Goal: Information Seeking & Learning: Learn about a topic

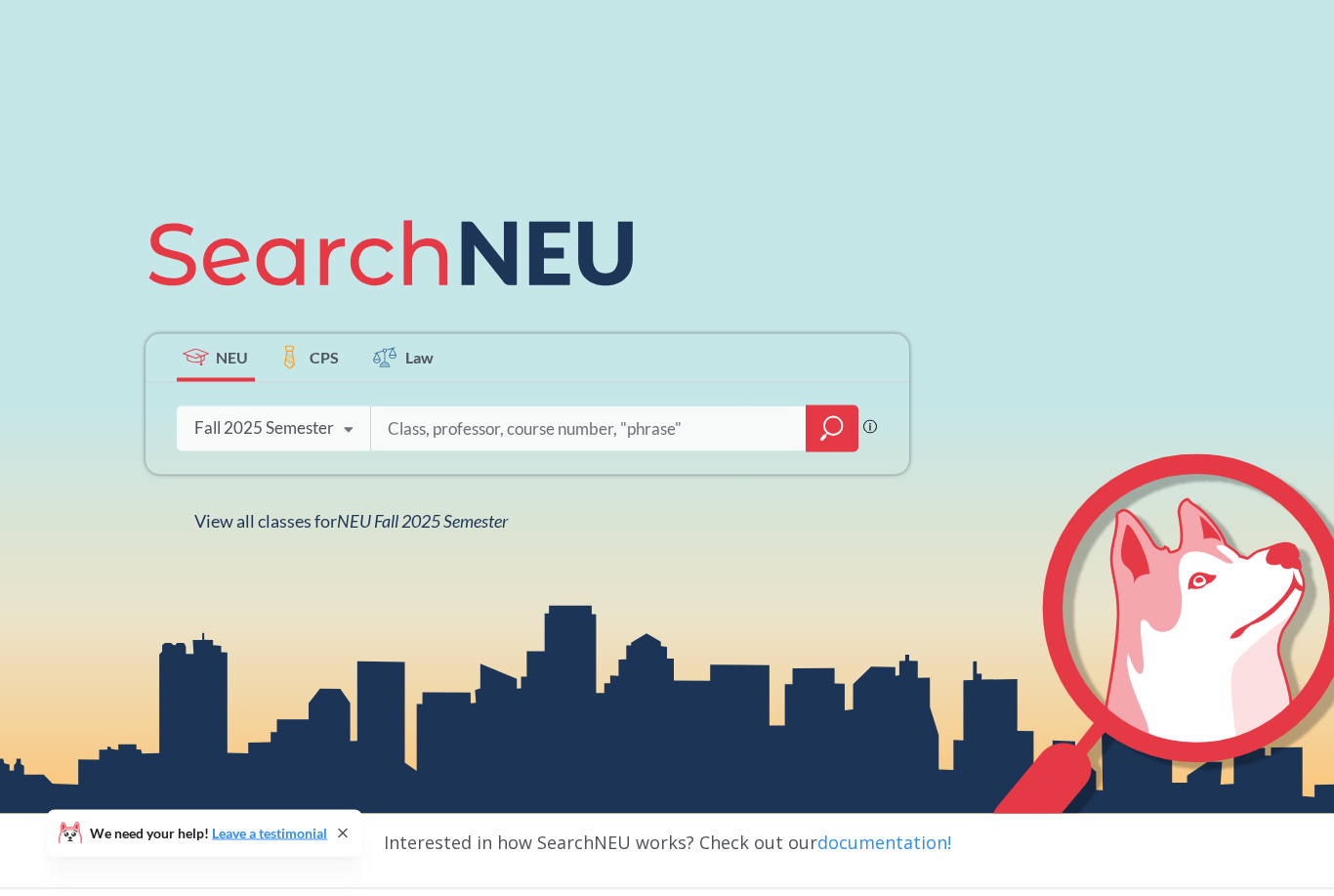
click at [503, 449] on input "search" at bounding box center [588, 429] width 406 height 41
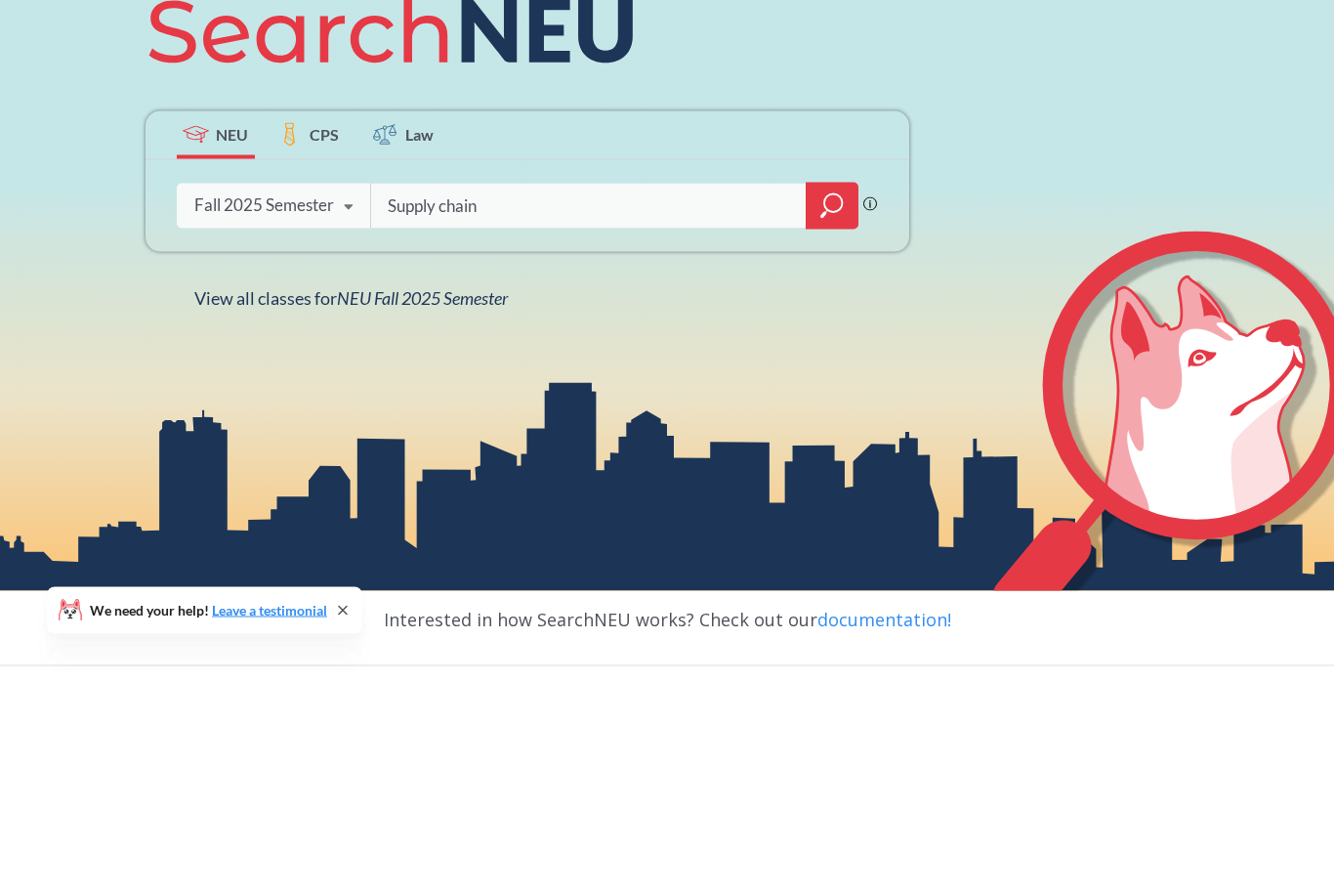
type input "Supply chain"
click at [834, 415] on icon "magnifying glass" at bounding box center [832, 429] width 24 height 28
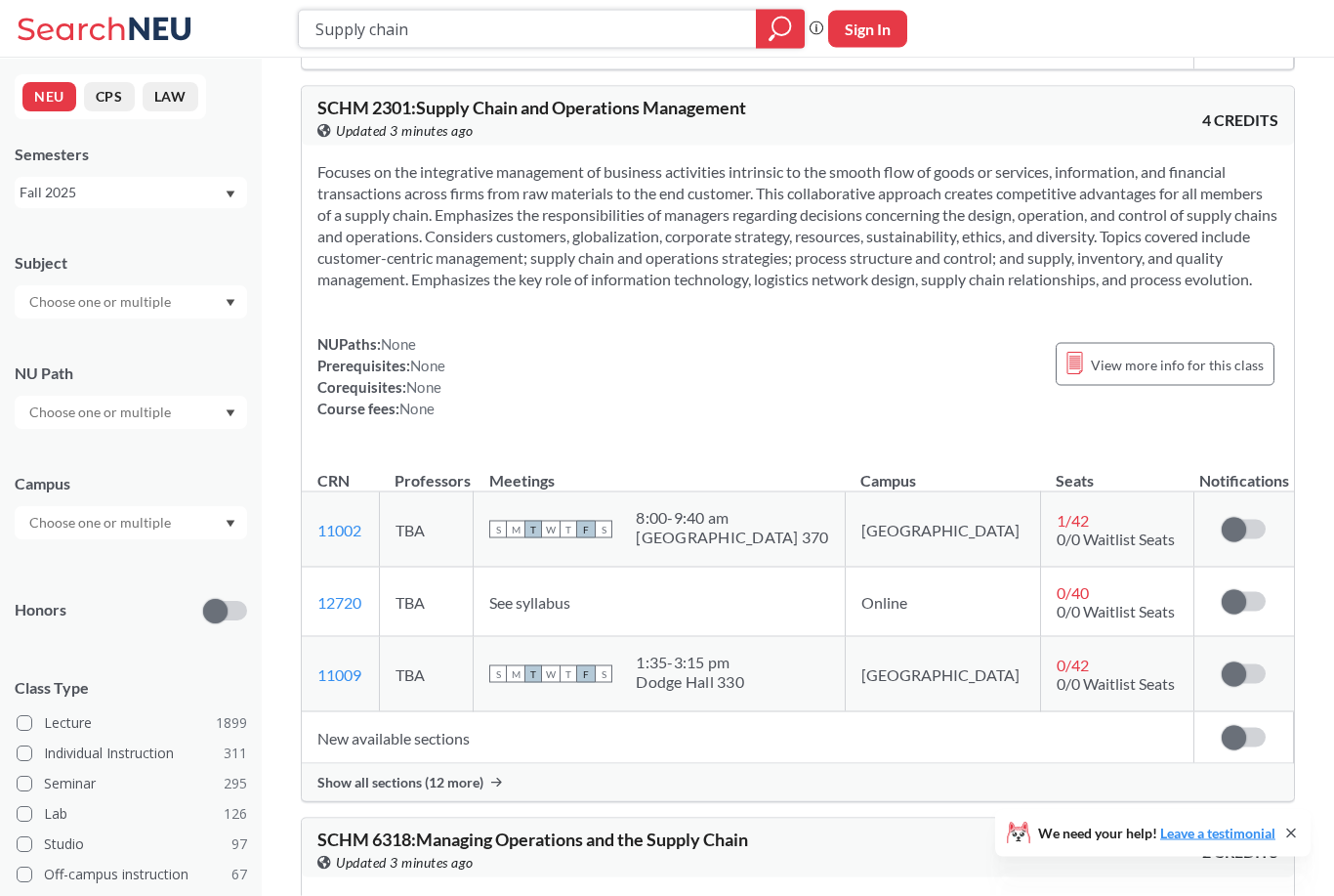
scroll to position [4243, 0]
click at [1188, 160] on section "Focuses on the integrative management of business activities intrinsic to the s…" at bounding box center [798, 224] width 961 height 129
click at [448, 777] on span "Show all sections (12 more)" at bounding box center [400, 781] width 166 height 18
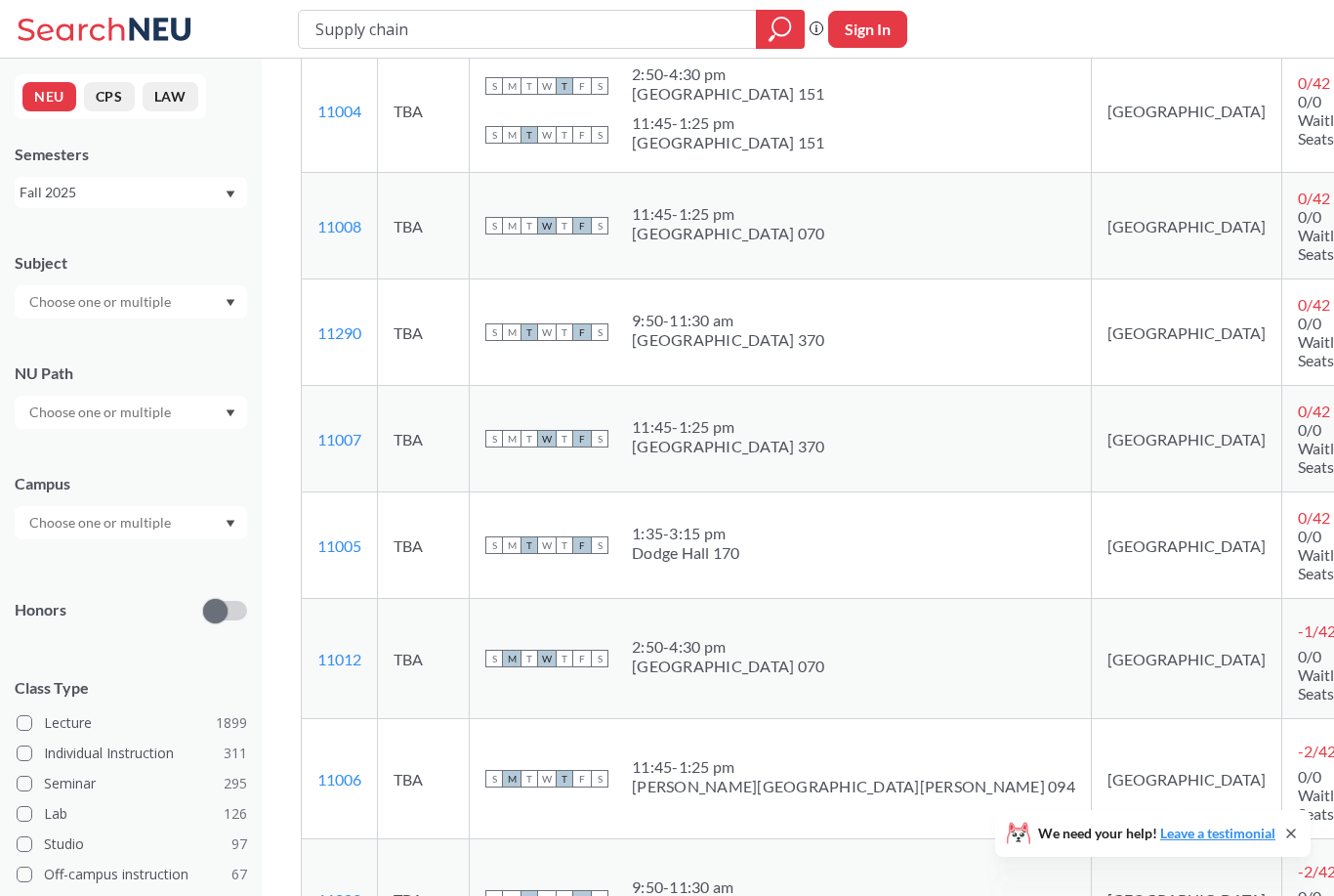
scroll to position [5461, 0]
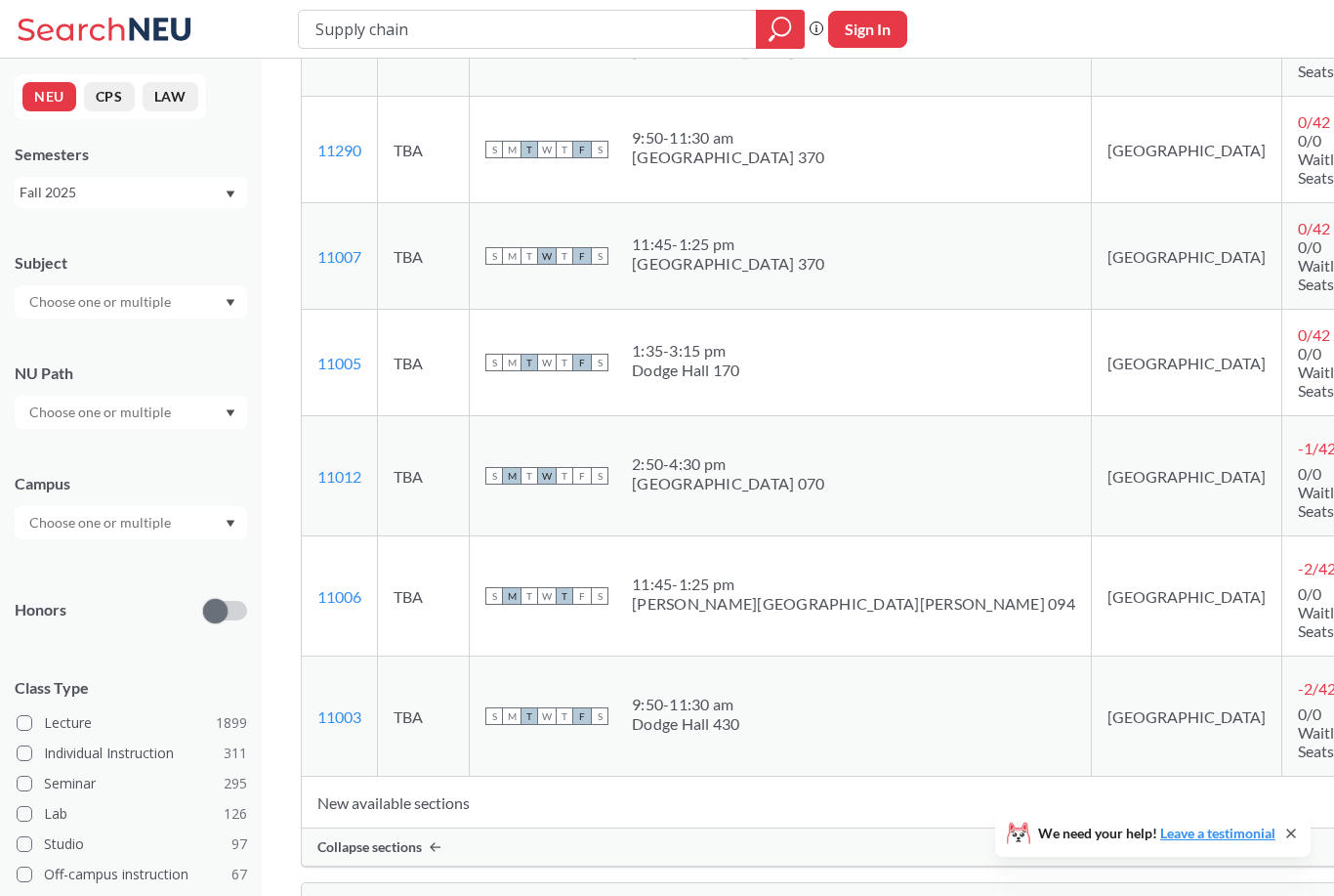
click at [1282, 656] on td "-2 / 42 Negative seat counts are displayed when academic advisors apply course …" at bounding box center [1326, 716] width 90 height 120
click at [1299, 672] on div "-2 / 42 Negative seat counts are displayed when academic advisors apply course …" at bounding box center [1305, 687] width 15 height 32
click at [1333, 686] on icon at bounding box center [1346, 688] width 2 height 7
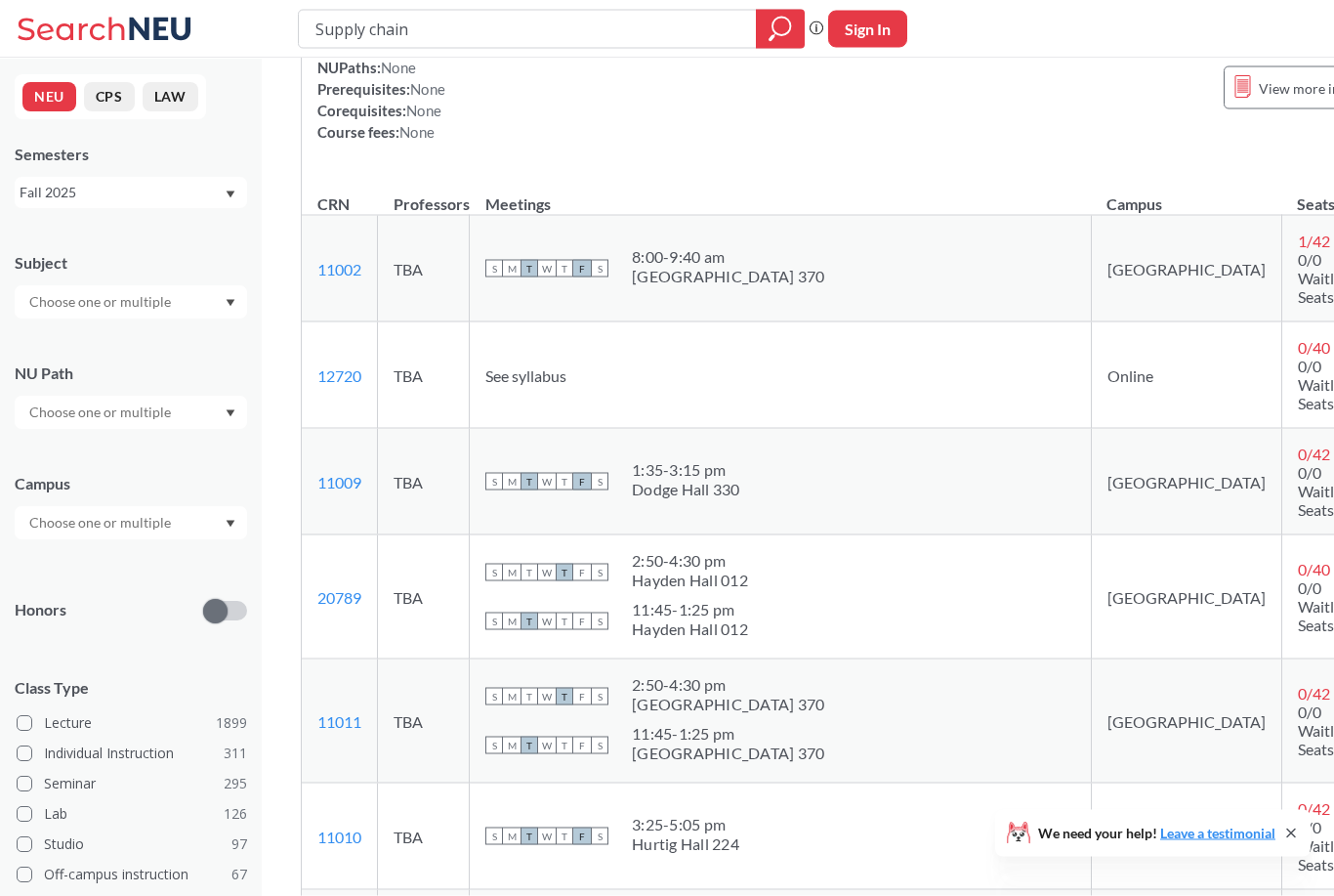
scroll to position [4321, 0]
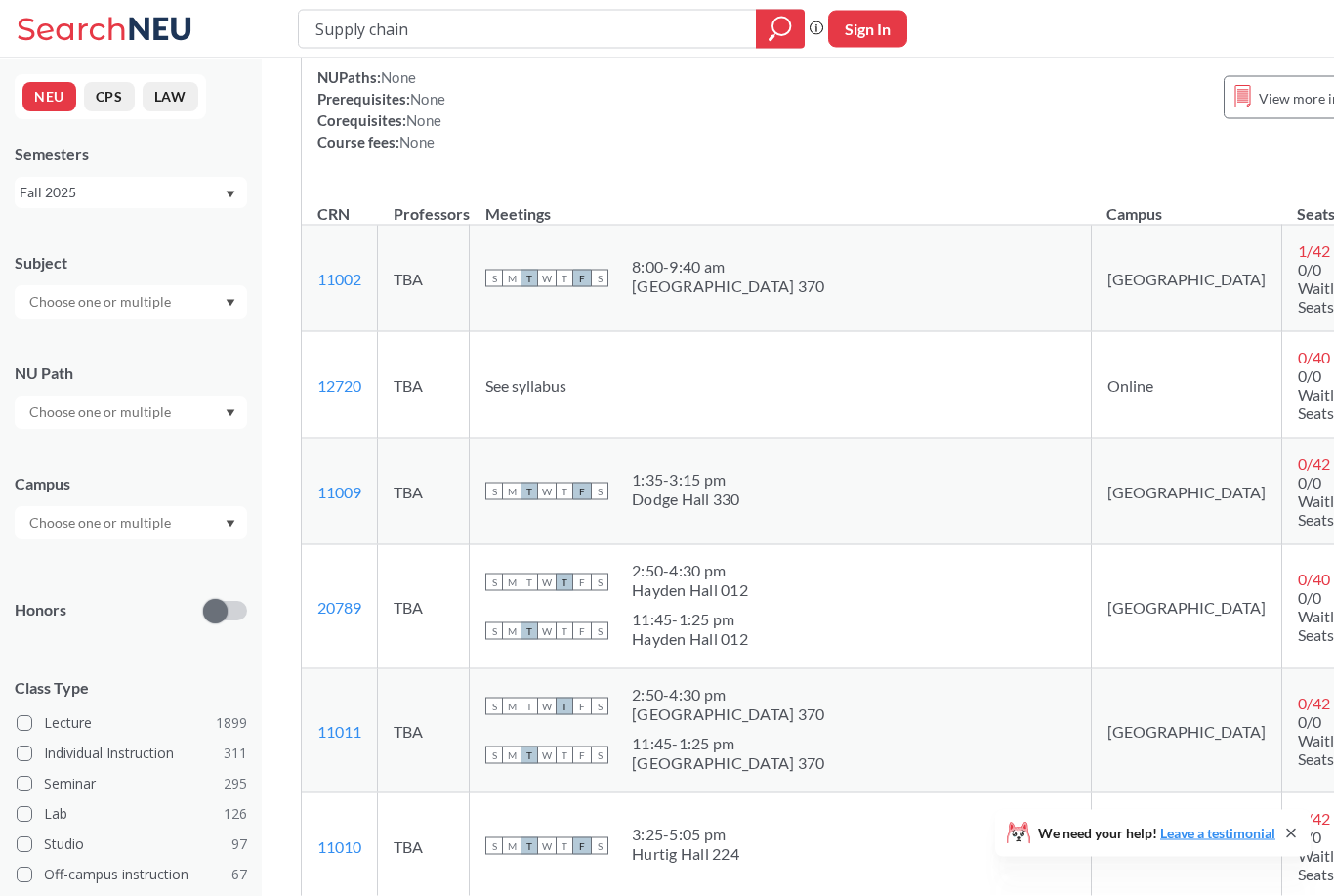
click at [1282, 439] on td "0 / 40 0/0 Waitlist Seats" at bounding box center [1326, 386] width 90 height 106
click at [1299, 366] on span "0 / 40" at bounding box center [1314, 356] width 32 height 19
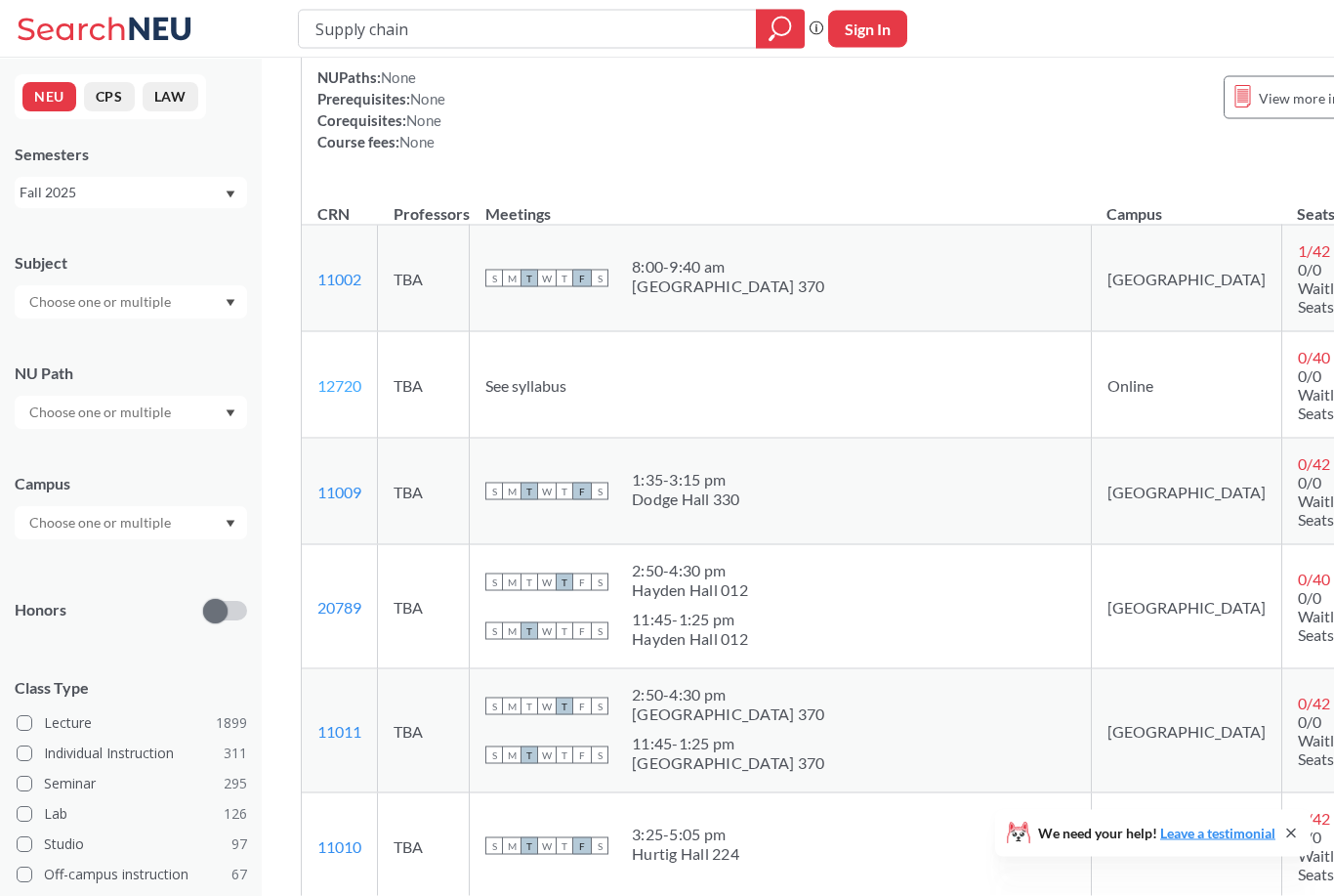
click at [337, 394] on link "12720" at bounding box center [339, 385] width 44 height 19
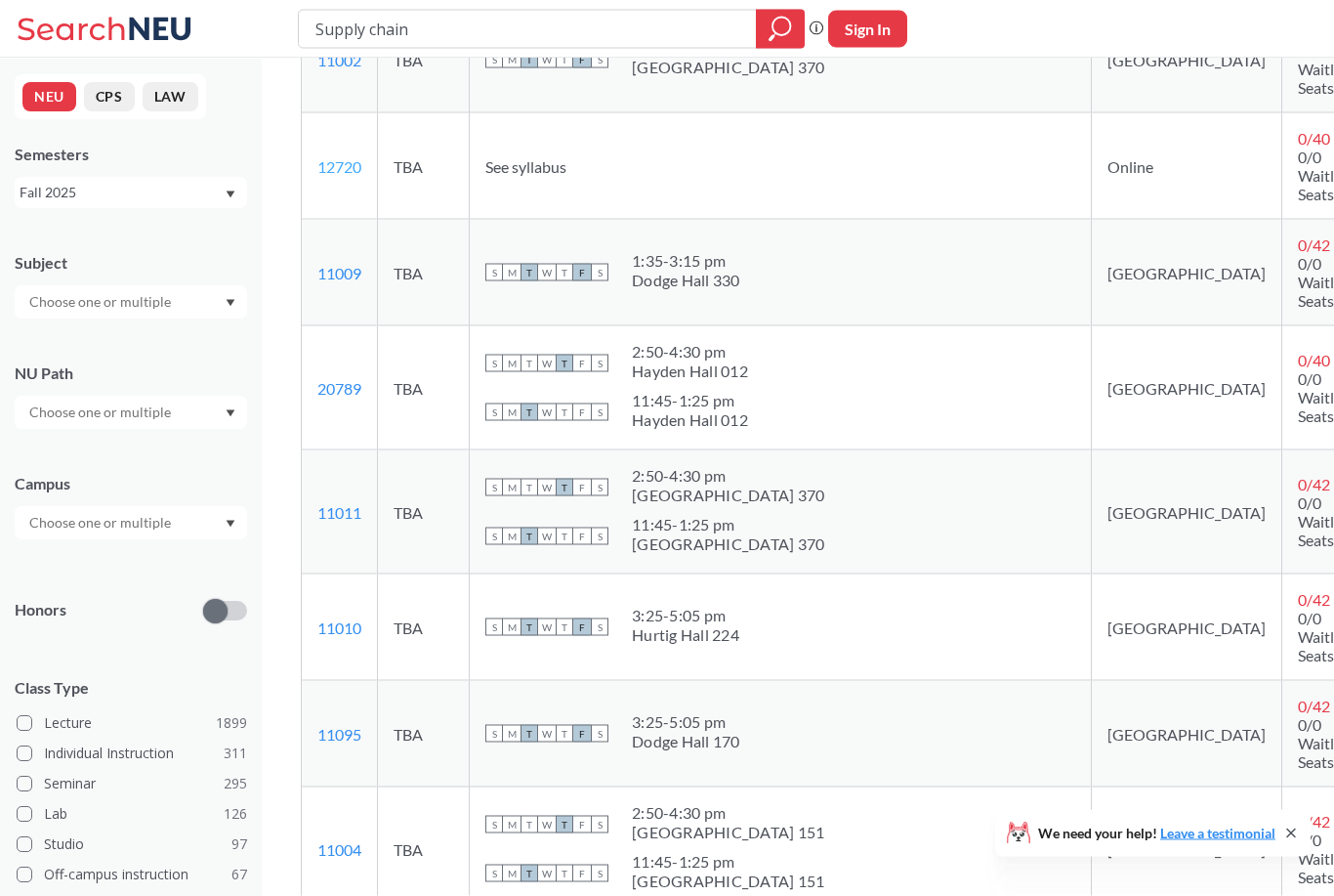
scroll to position [4599, 0]
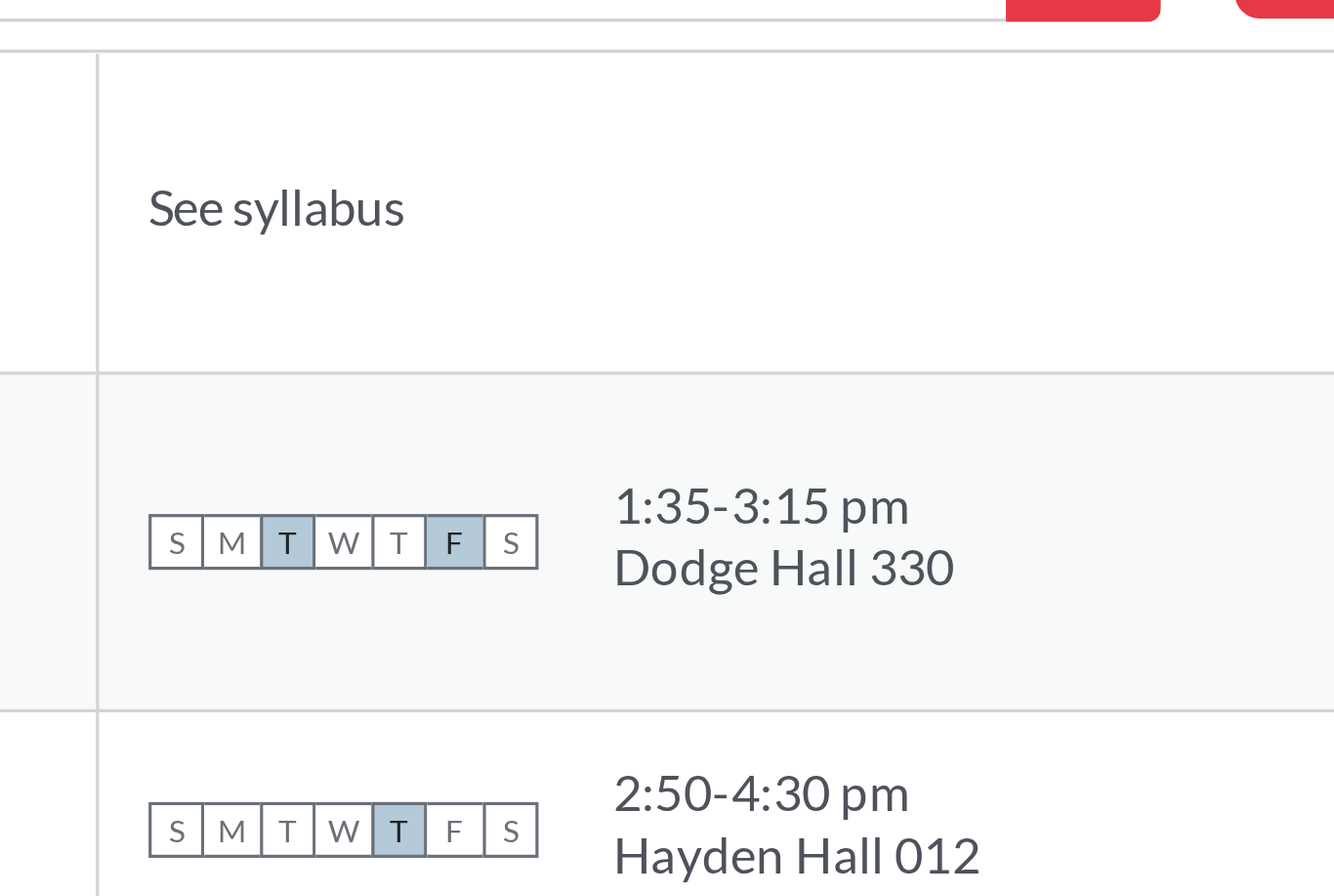
click at [486, 234] on div "S M T W T F S 1:35 - 3:15 pm Dodge Hall 330" at bounding box center [781, 213] width 590 height 43
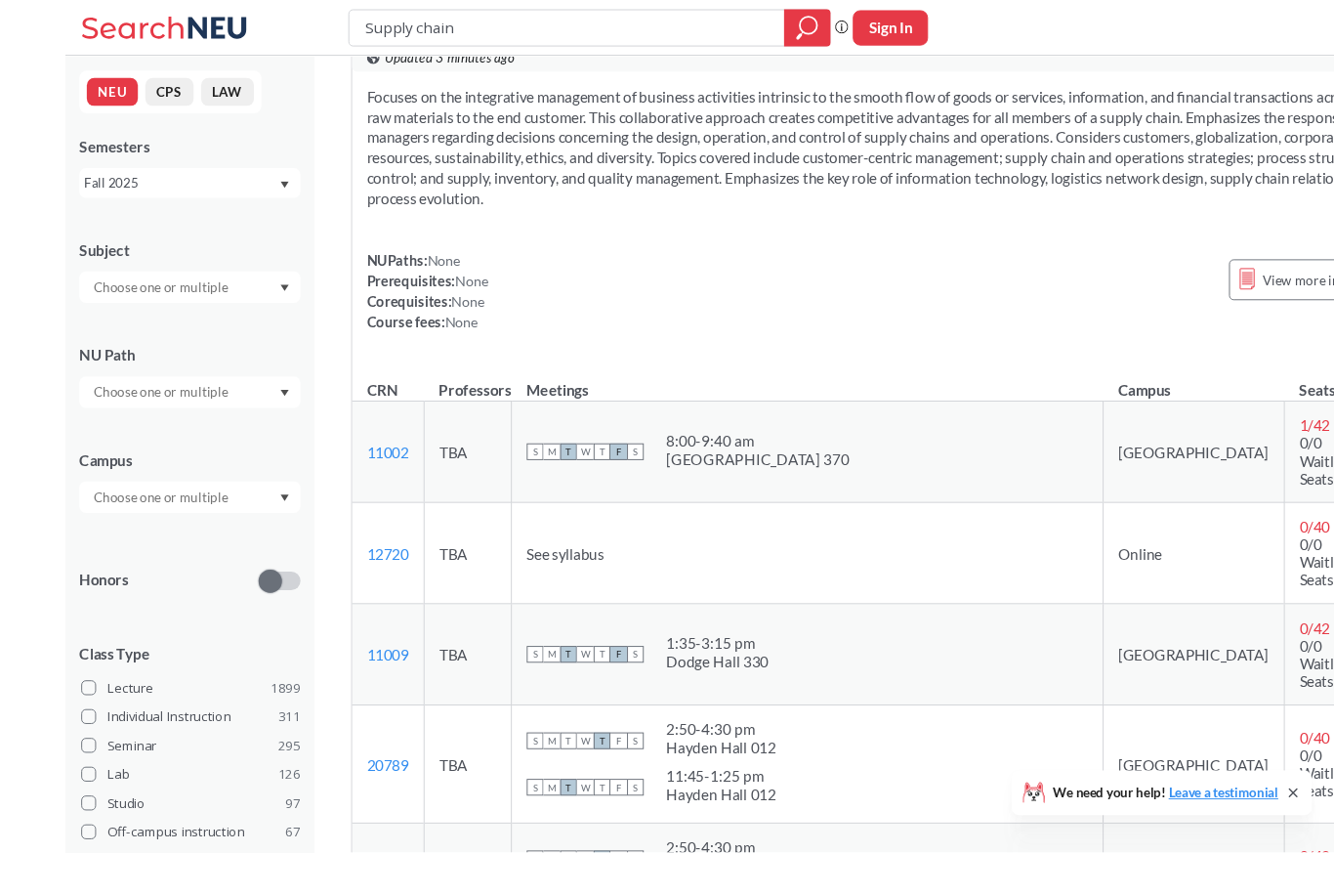
scroll to position [4016, 0]
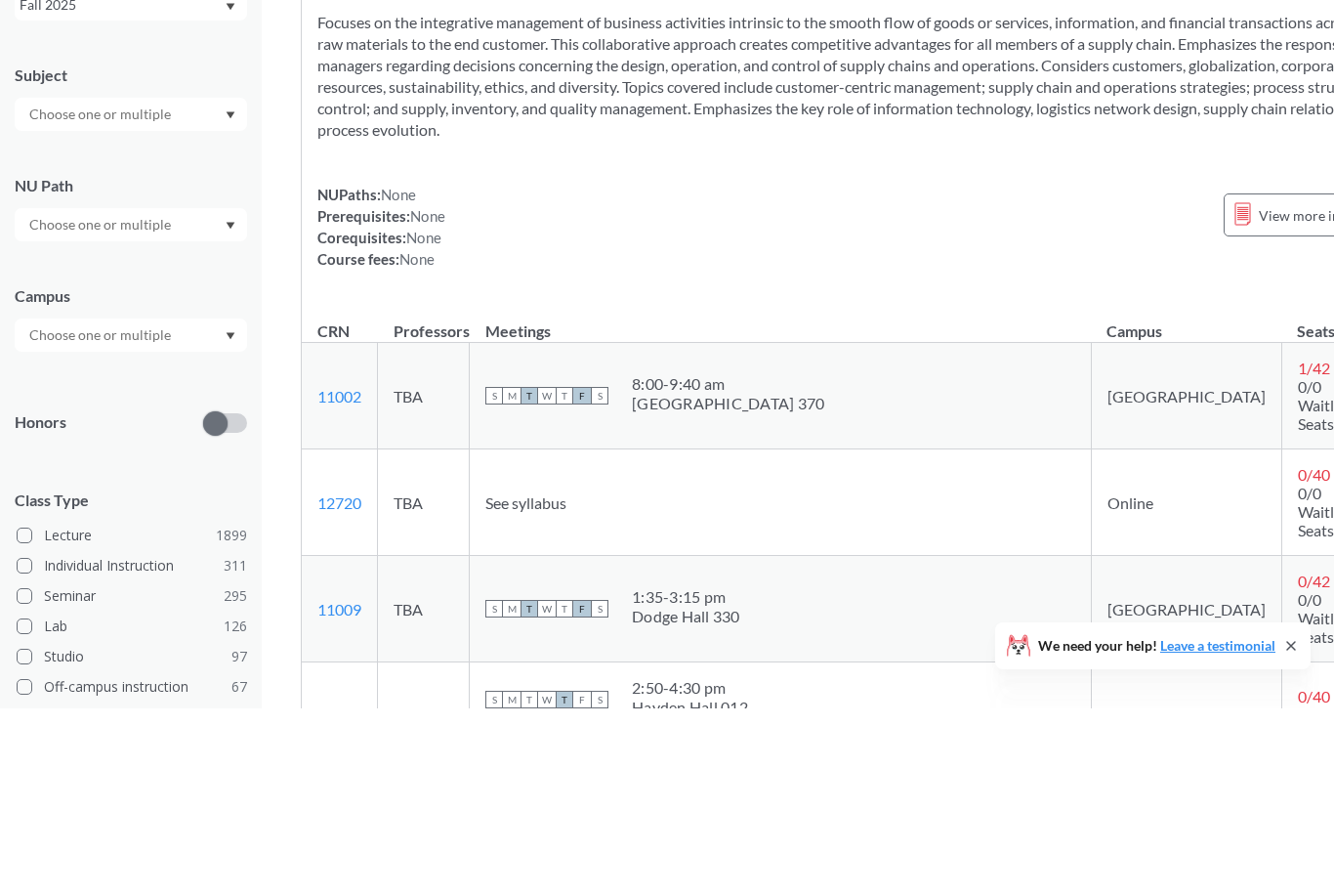
click at [1282, 580] on td "1 / 42 0/0 Waitlist Seats" at bounding box center [1326, 583] width 90 height 106
click at [1091, 583] on td "[GEOGRAPHIC_DATA]" at bounding box center [1186, 583] width 191 height 106
click at [736, 568] on div "8:00 - 9:40 am" at bounding box center [728, 571] width 193 height 20
click at [534, 554] on td "S M T W T F S 8:00 - 9:40 am [GEOGRAPHIC_DATA] 370" at bounding box center [781, 583] width 623 height 106
click at [448, 554] on td "TBA" at bounding box center [423, 583] width 91 height 106
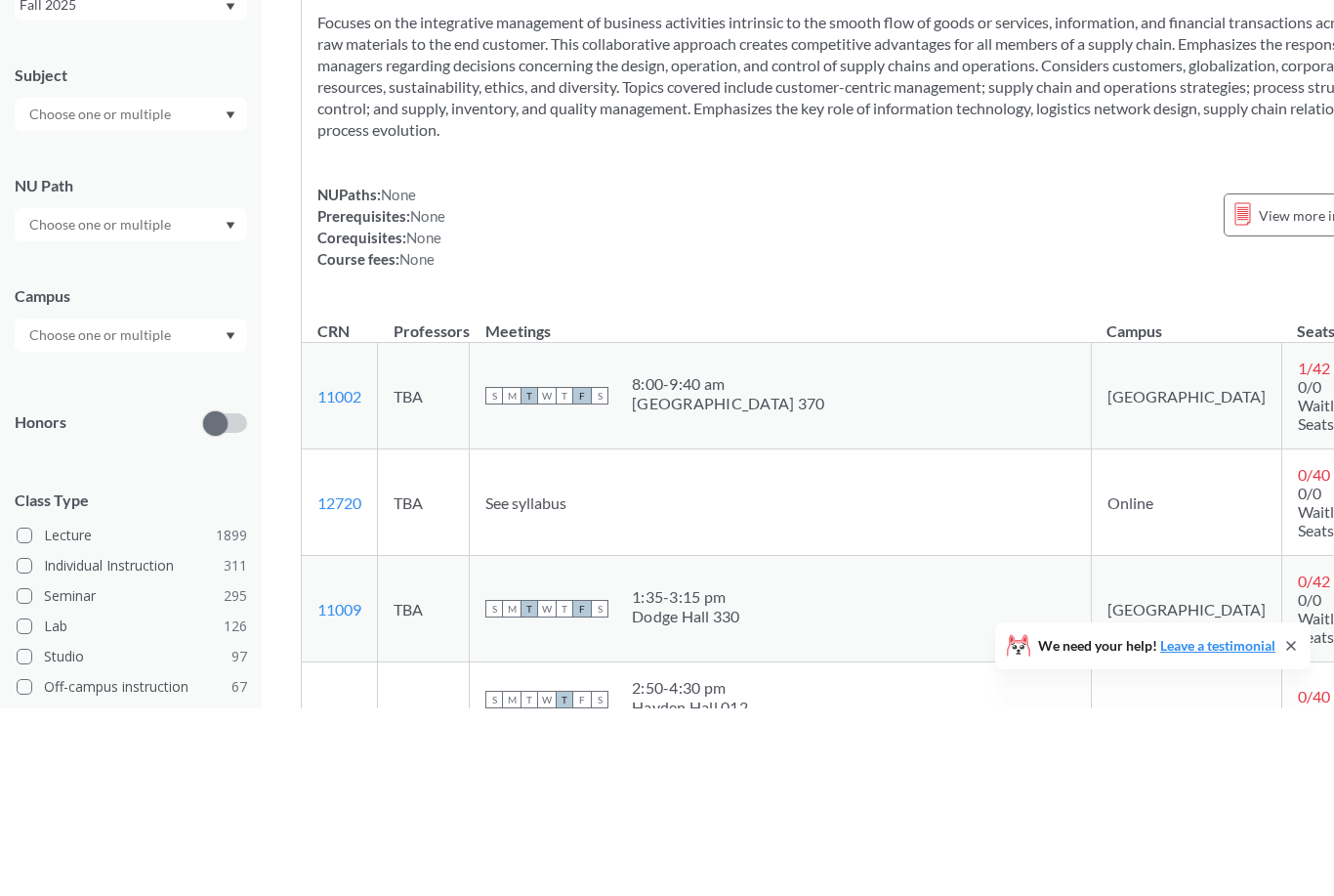
click at [378, 563] on td "11002 View this section on Banner." at bounding box center [339, 583] width 76 height 106
click at [431, 561] on td "TBA" at bounding box center [423, 583] width 91 height 106
click at [430, 560] on td "TBA" at bounding box center [423, 583] width 91 height 106
click at [470, 592] on td "TBA" at bounding box center [423, 583] width 91 height 106
click at [353, 574] on link "11002" at bounding box center [339, 583] width 44 height 19
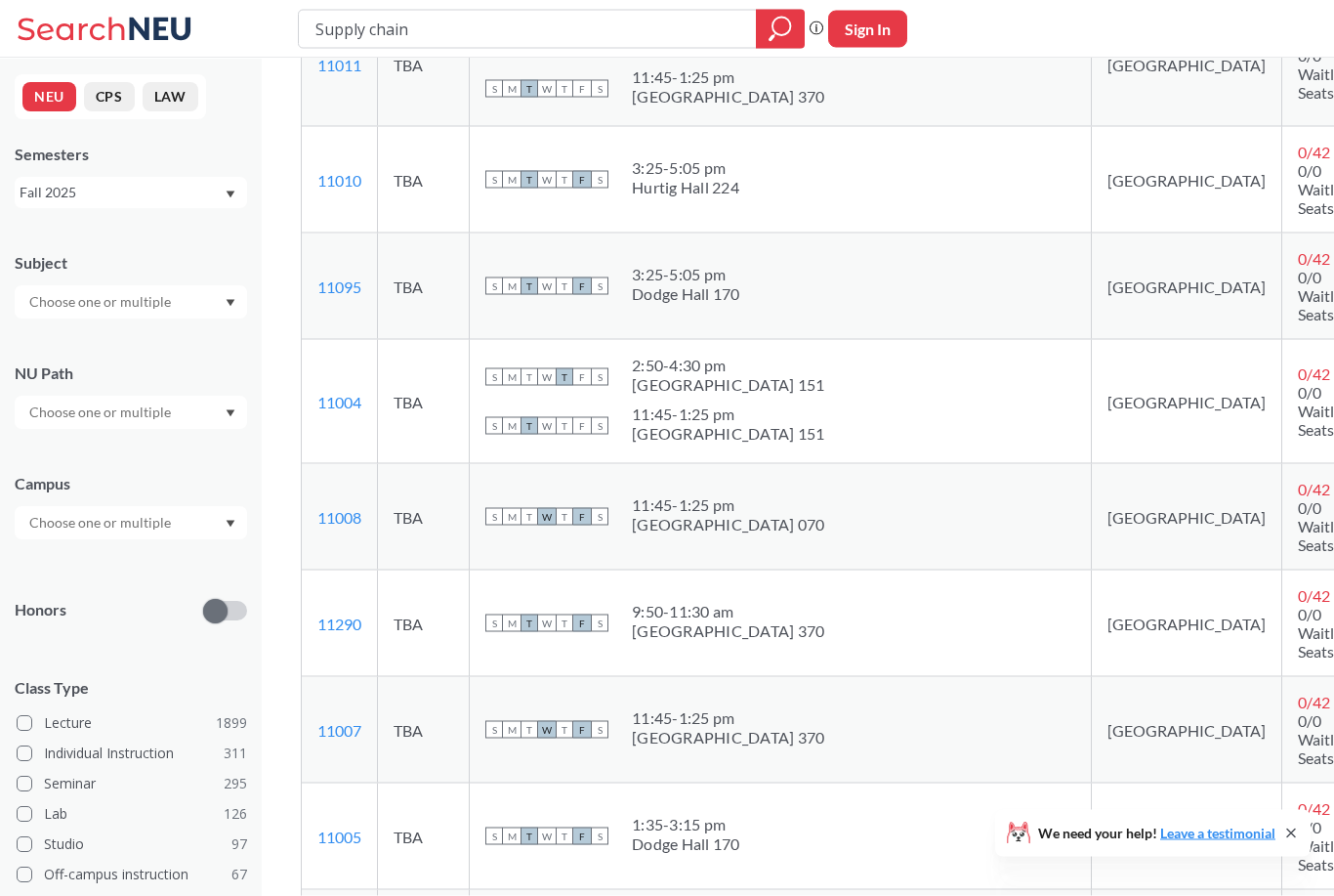
scroll to position [5237, 0]
